Goal: Information Seeking & Learning: Check status

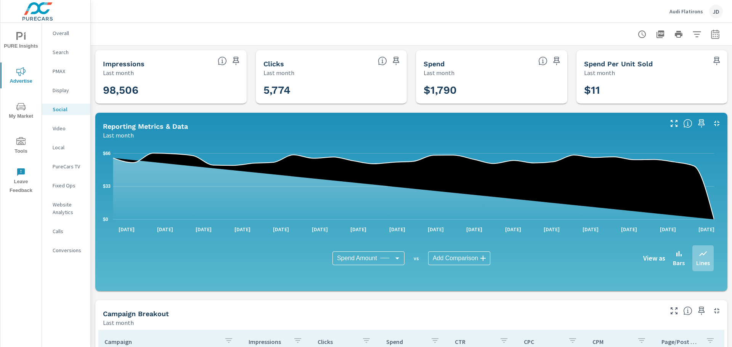
click at [708, 13] on div "Audi [PERSON_NAME]" at bounding box center [695, 12] width 53 height 14
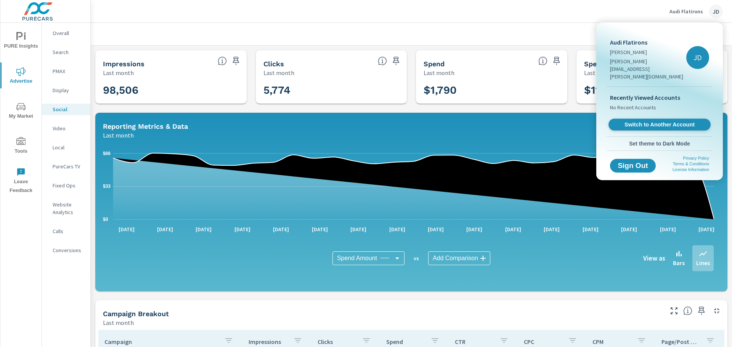
click at [646, 121] on span "Switch to Another Account" at bounding box center [658, 124] width 93 height 7
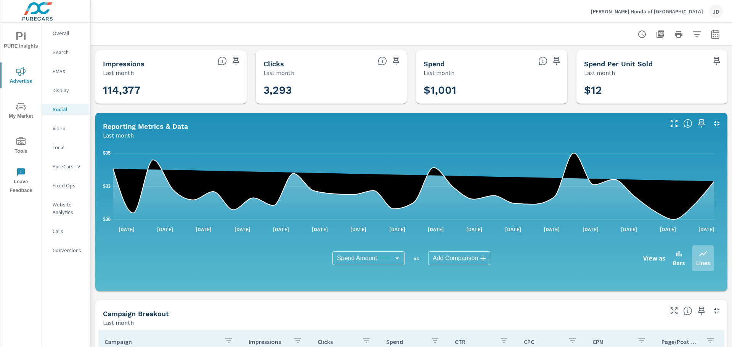
click at [62, 53] on p "Search" at bounding box center [69, 52] width 32 height 8
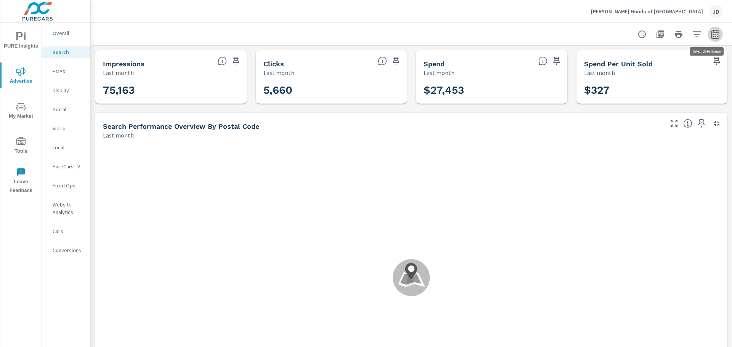
click at [712, 34] on icon "button" at bounding box center [714, 35] width 5 height 3
select select "Last month"
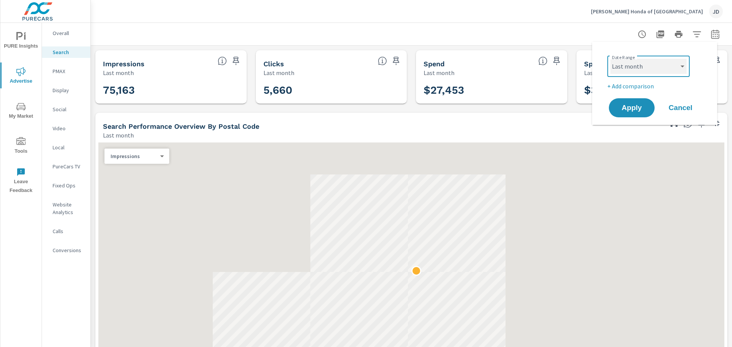
click at [658, 63] on select "Custom [DATE] Last week Last 7 days Last 14 days Last 30 days Last 45 days Last…" at bounding box center [648, 66] width 76 height 15
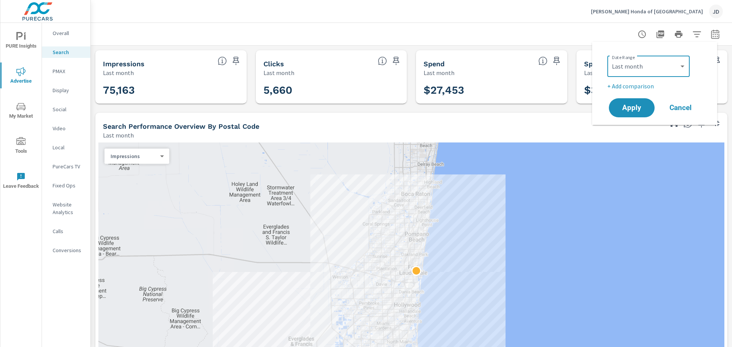
click at [569, 45] on div at bounding box center [411, 34] width 623 height 22
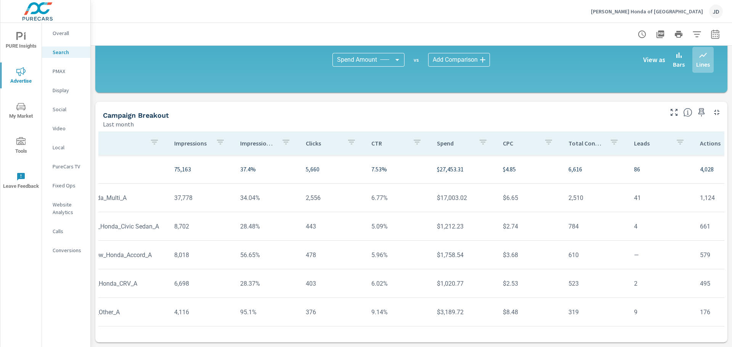
scroll to position [0, 68]
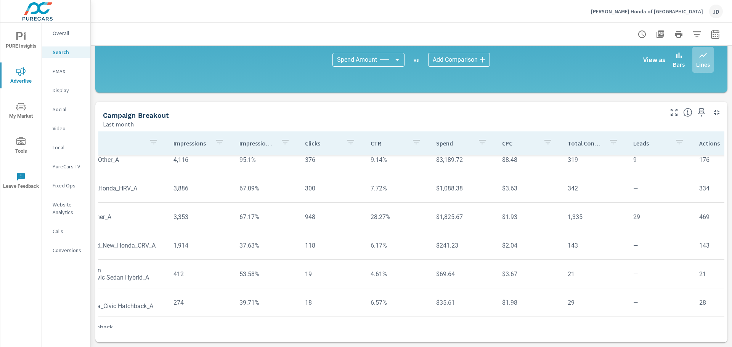
scroll to position [180, 68]
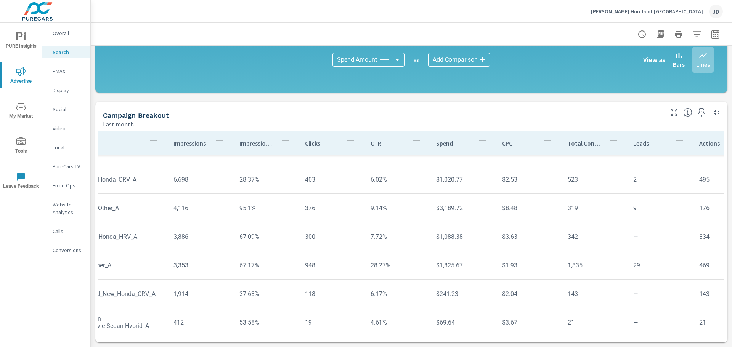
scroll to position [48, 68]
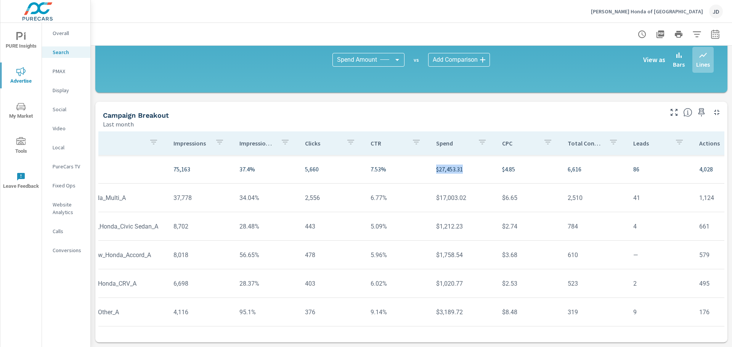
drag, startPoint x: 431, startPoint y: 170, endPoint x: 461, endPoint y: 170, distance: 30.1
click at [461, 170] on p "$27,453.31" at bounding box center [462, 169] width 53 height 9
click at [459, 170] on p "$27,453.31" at bounding box center [462, 169] width 53 height 9
drag, startPoint x: 460, startPoint y: 169, endPoint x: 432, endPoint y: 170, distance: 27.4
click at [436, 170] on p "$27,453.31" at bounding box center [462, 169] width 53 height 9
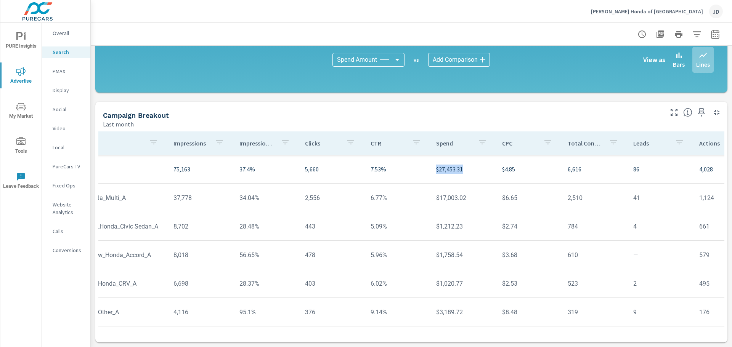
click at [438, 171] on p "$27,453.31" at bounding box center [462, 169] width 53 height 9
drag, startPoint x: 435, startPoint y: 170, endPoint x: 451, endPoint y: 170, distance: 16.0
click at [451, 170] on p "$27,453.31" at bounding box center [462, 169] width 53 height 9
click at [453, 170] on p "$27,453.31" at bounding box center [462, 169] width 53 height 9
click at [58, 70] on p "PMAX" at bounding box center [69, 71] width 32 height 8
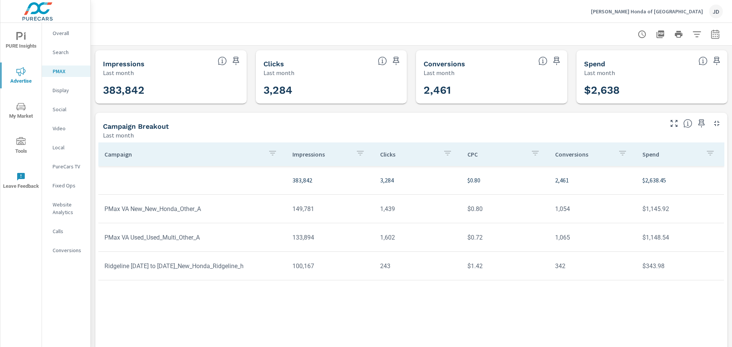
click at [424, 291] on div "Campaign Impressions Clicks CPC Conversions Spend 383,842 3,284 $0.80 2,461 $2,…" at bounding box center [411, 241] width 626 height 197
drag, startPoint x: 640, startPoint y: 268, endPoint x: 650, endPoint y: 268, distance: 9.5
click at [650, 268] on td "$343.98" at bounding box center [680, 265] width 88 height 19
copy td "343"
click at [488, 278] on tr "Ridgeline [DATE] to [DATE]_New_Honda_Ridgeline_h 100,167 243 $1.42 342 $343.98" at bounding box center [410, 266] width 625 height 29
